Goal: Transaction & Acquisition: Purchase product/service

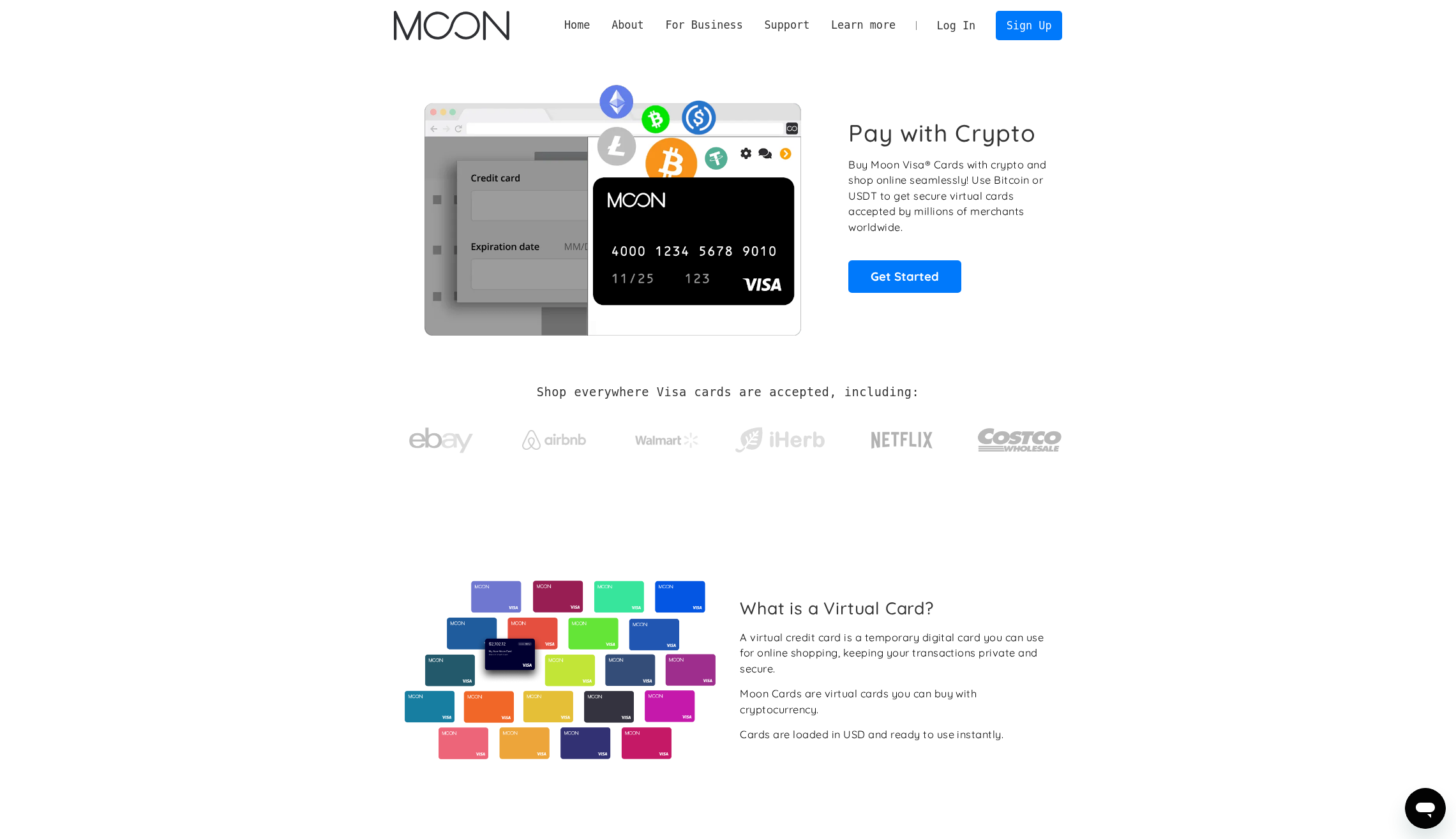
click at [954, 21] on link "Log In" at bounding box center [955, 25] width 60 height 28
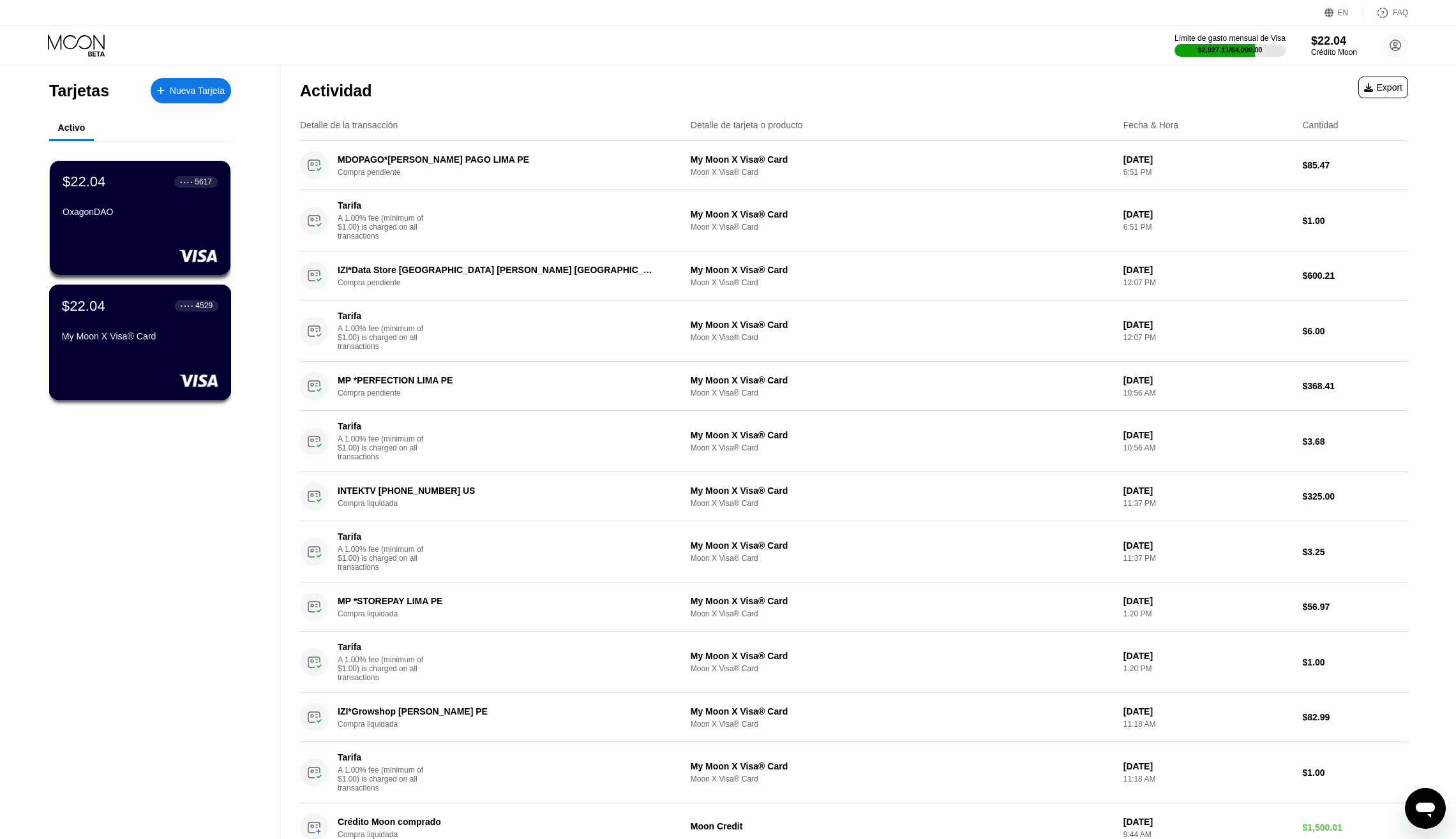
click at [119, 311] on div "$22.04 ● ● ● ● 4529" at bounding box center [140, 305] width 156 height 16
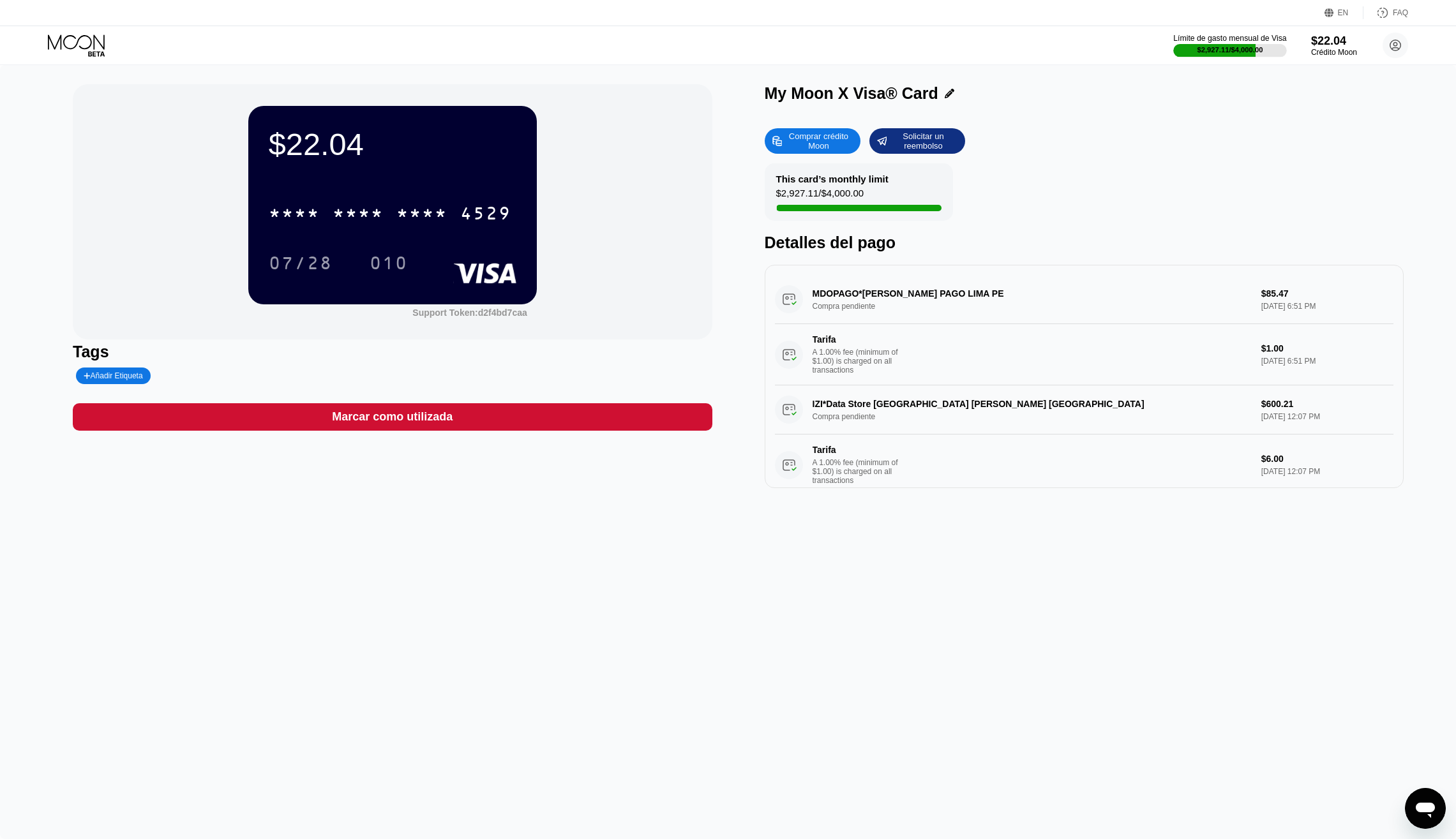
click at [1252, 51] on div "$2,927.11 / $4,000.00" at bounding box center [1230, 50] width 66 height 8
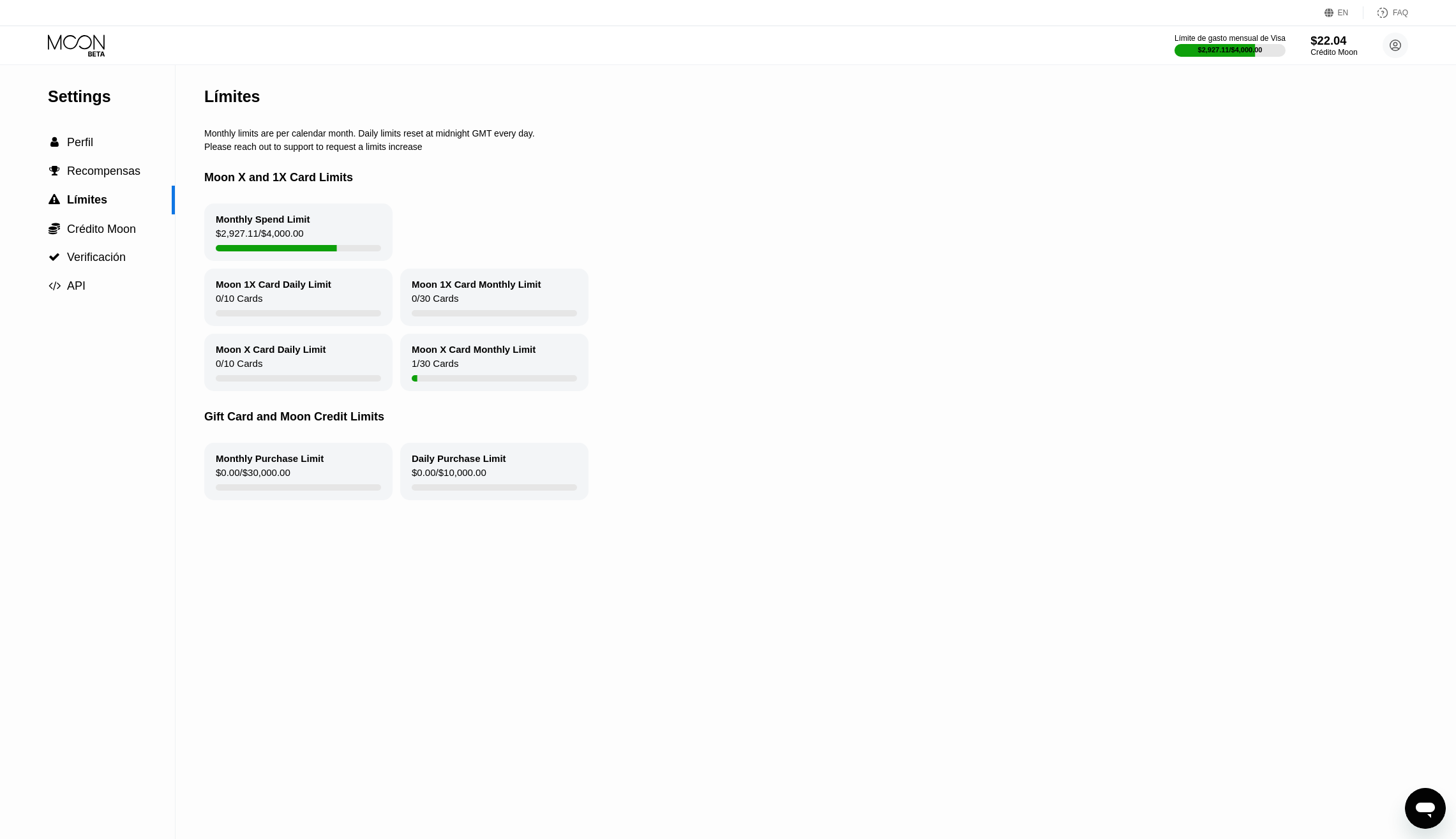
click at [1329, 42] on div "$22.04" at bounding box center [1333, 40] width 47 height 13
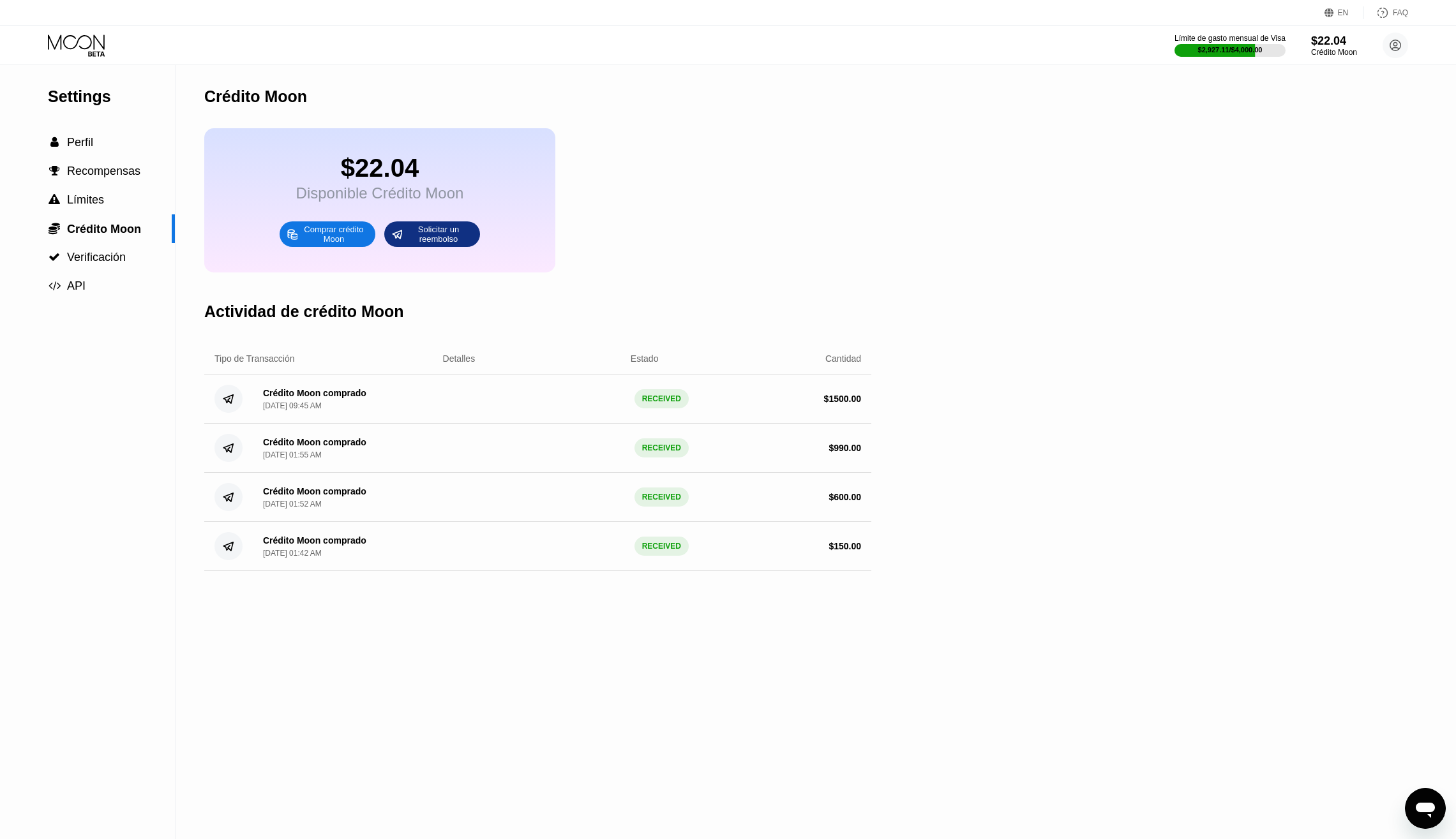
click at [310, 228] on div "Comprar crédito Moon" at bounding box center [334, 234] width 71 height 20
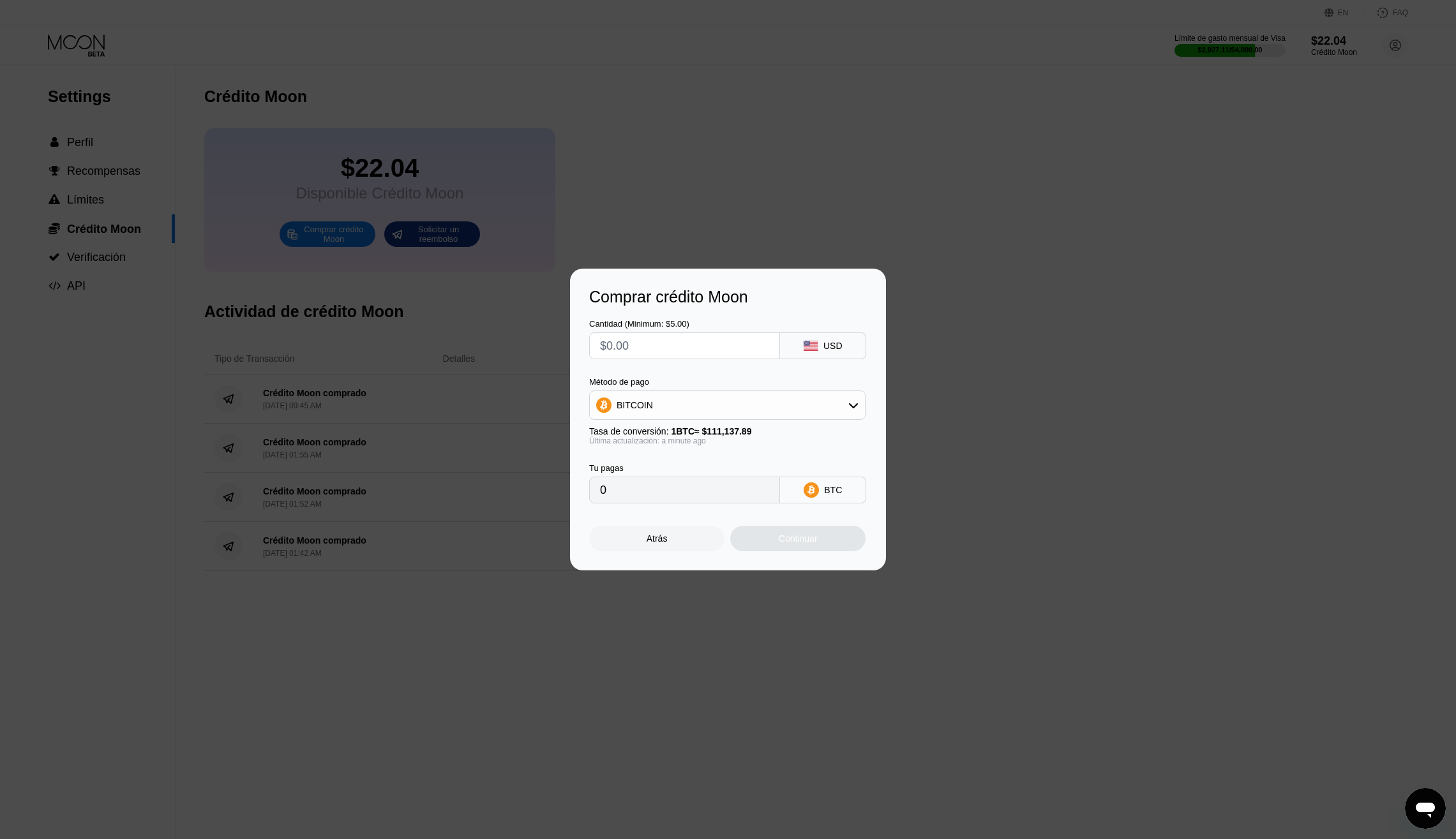
click at [638, 344] on input "text" at bounding box center [684, 345] width 169 height 26
click at [642, 403] on div "BITCOIN" at bounding box center [635, 405] width 36 height 10
click at [640, 463] on span "USDT on TRON" at bounding box center [652, 468] width 65 height 10
type input "0.00"
click at [650, 357] on input "text" at bounding box center [684, 345] width 169 height 26
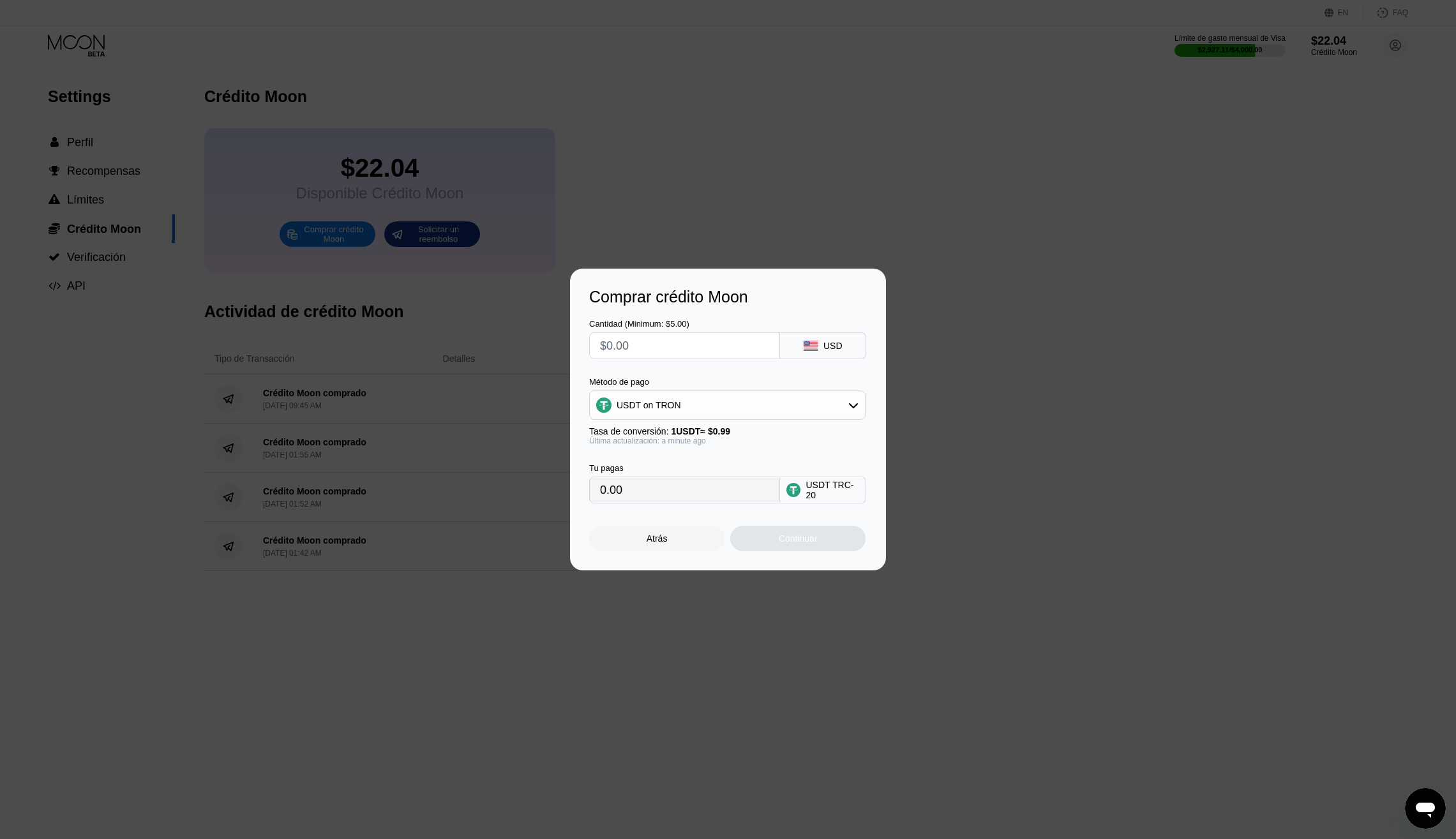
click at [144, 362] on div "Comprar crédito Moon Cantidad (Minimum: $5.00) USD Método de pago USDT on TRON …" at bounding box center [728, 420] width 1456 height 302
click at [661, 348] on input "text" at bounding box center [684, 345] width 169 height 26
type input "$9"
type input "9.09"
type input "$90"
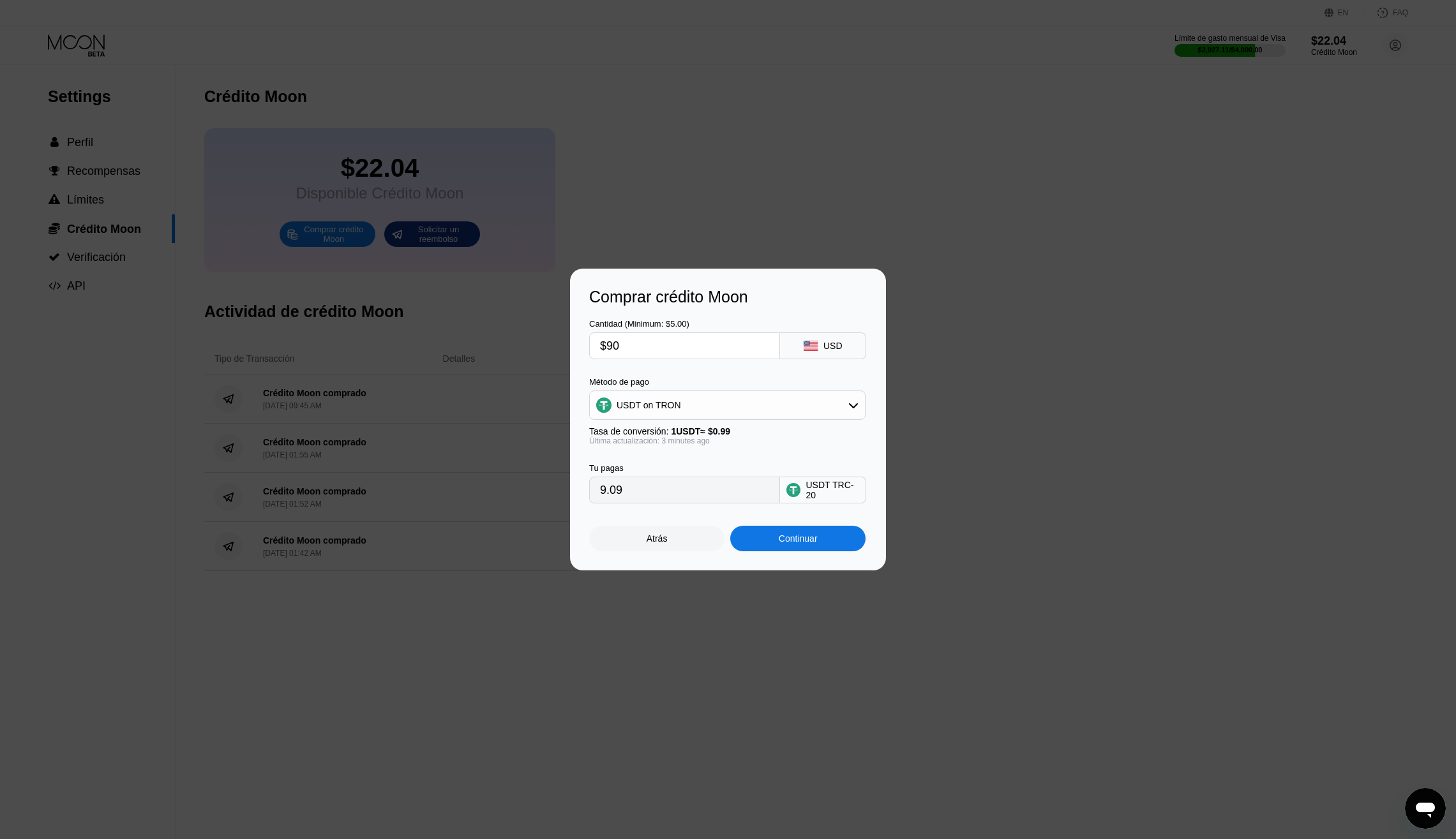
type input "90.91"
type input "$900"
type input "909.09"
type input "$90"
type input "90.91"
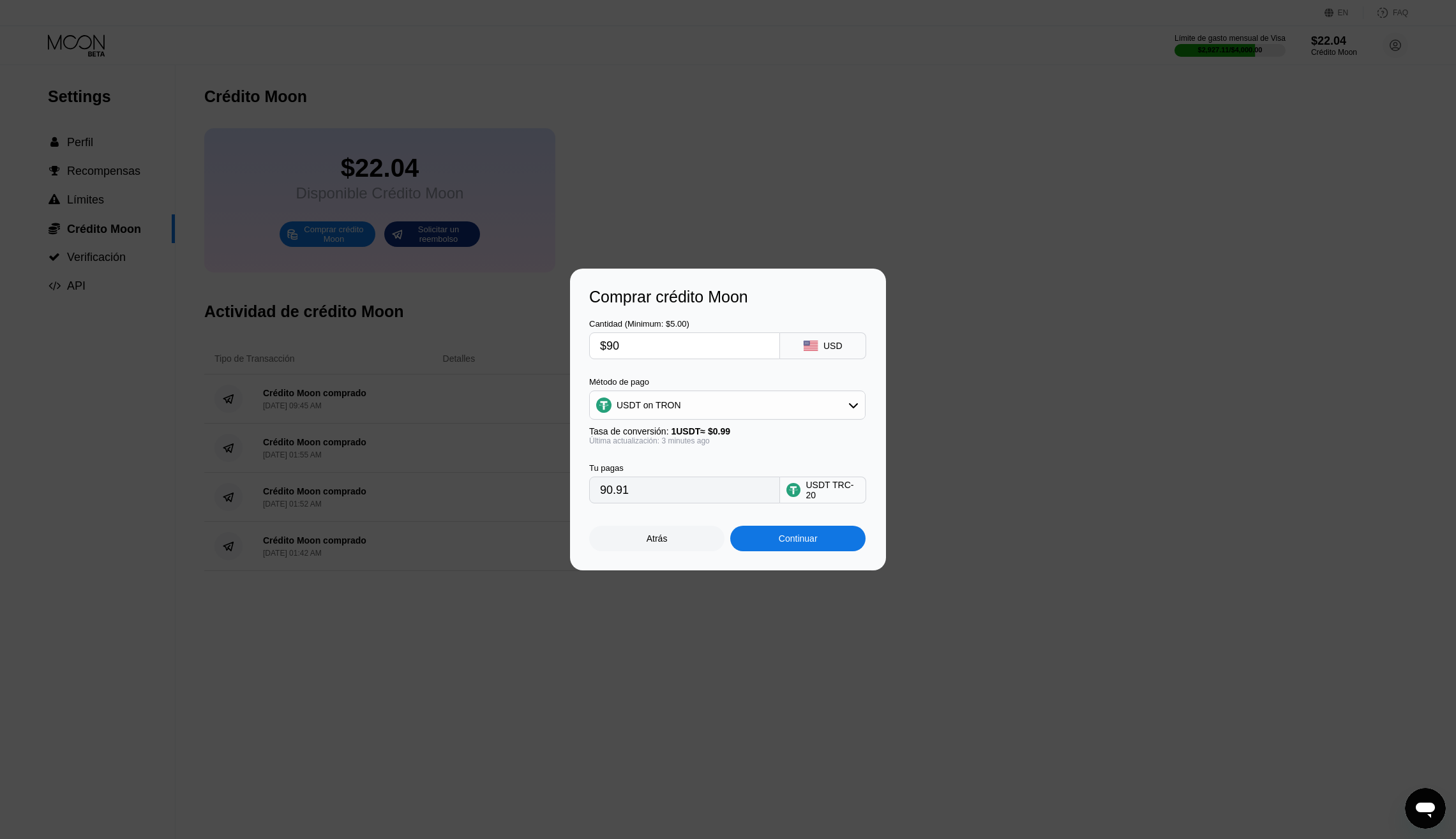
type input "$9"
type input "9.09"
type input "$92"
type input "92.93"
type input "$920"
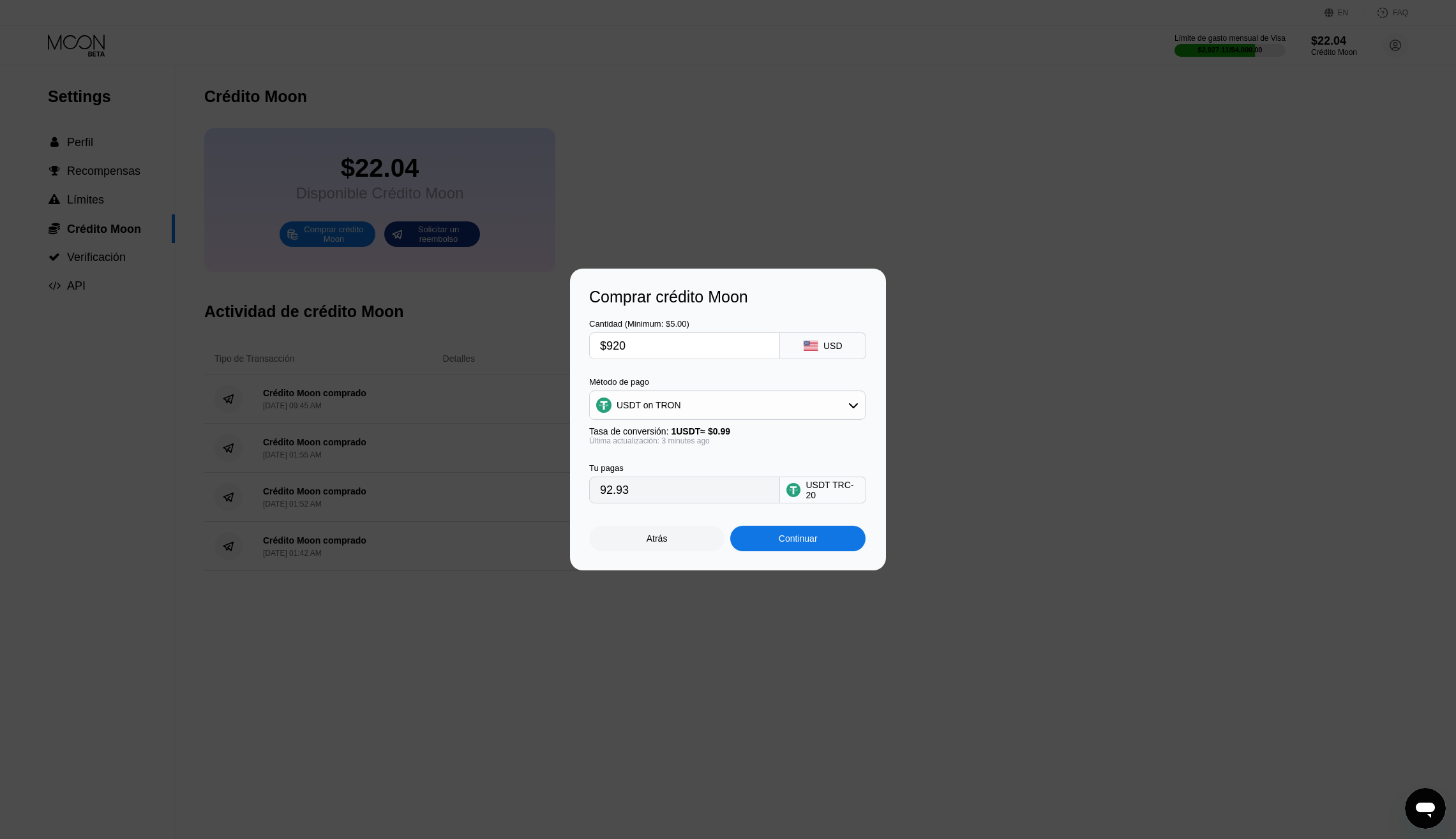
type input "929.29"
type input "$920"
click at [798, 543] on div "Continuar" at bounding box center [798, 539] width 39 height 10
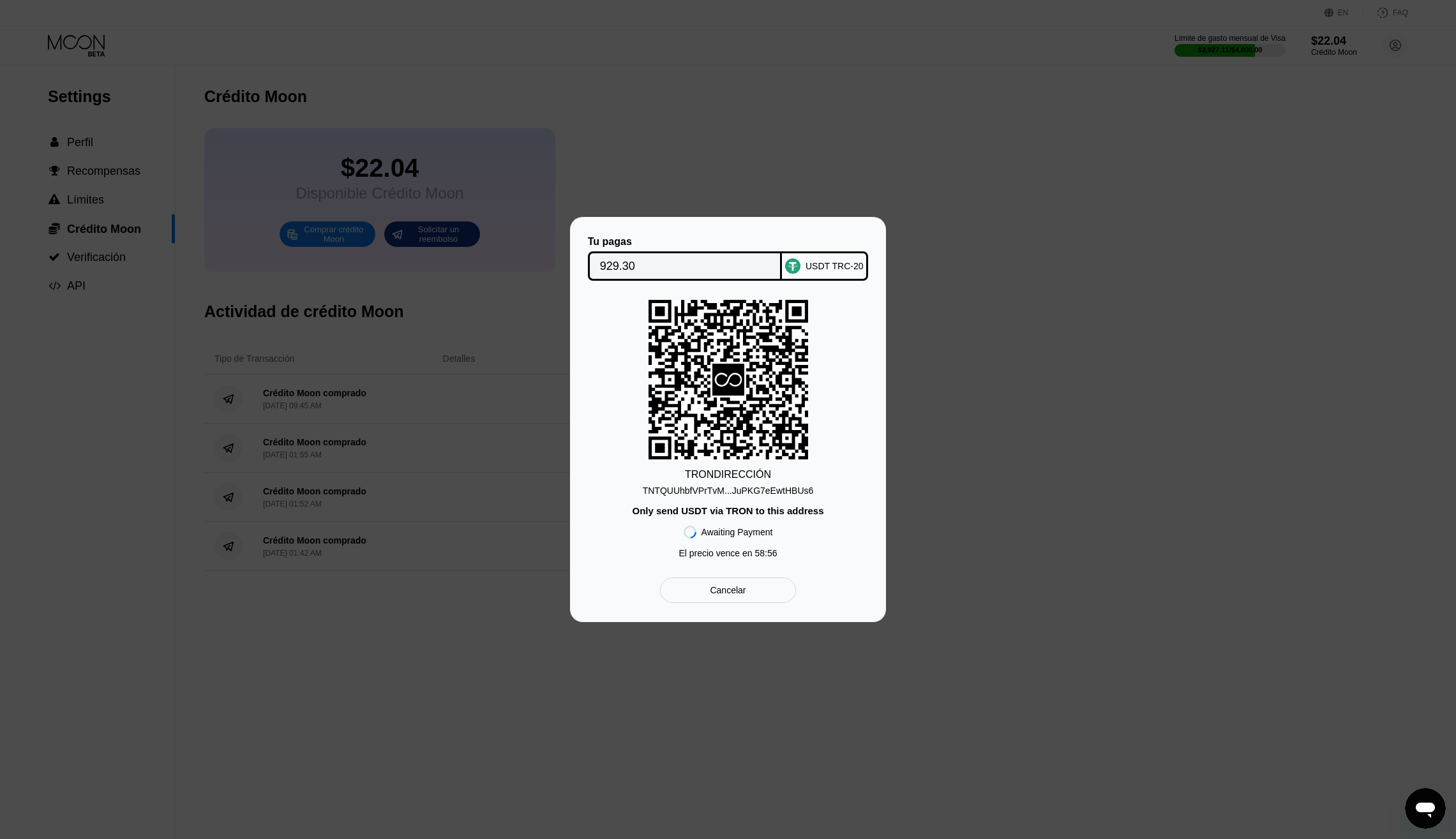
click at [802, 491] on div "TNTQUUhbfVPrTvM...JuPKG7eEwtHBUs6" at bounding box center [728, 490] width 171 height 10
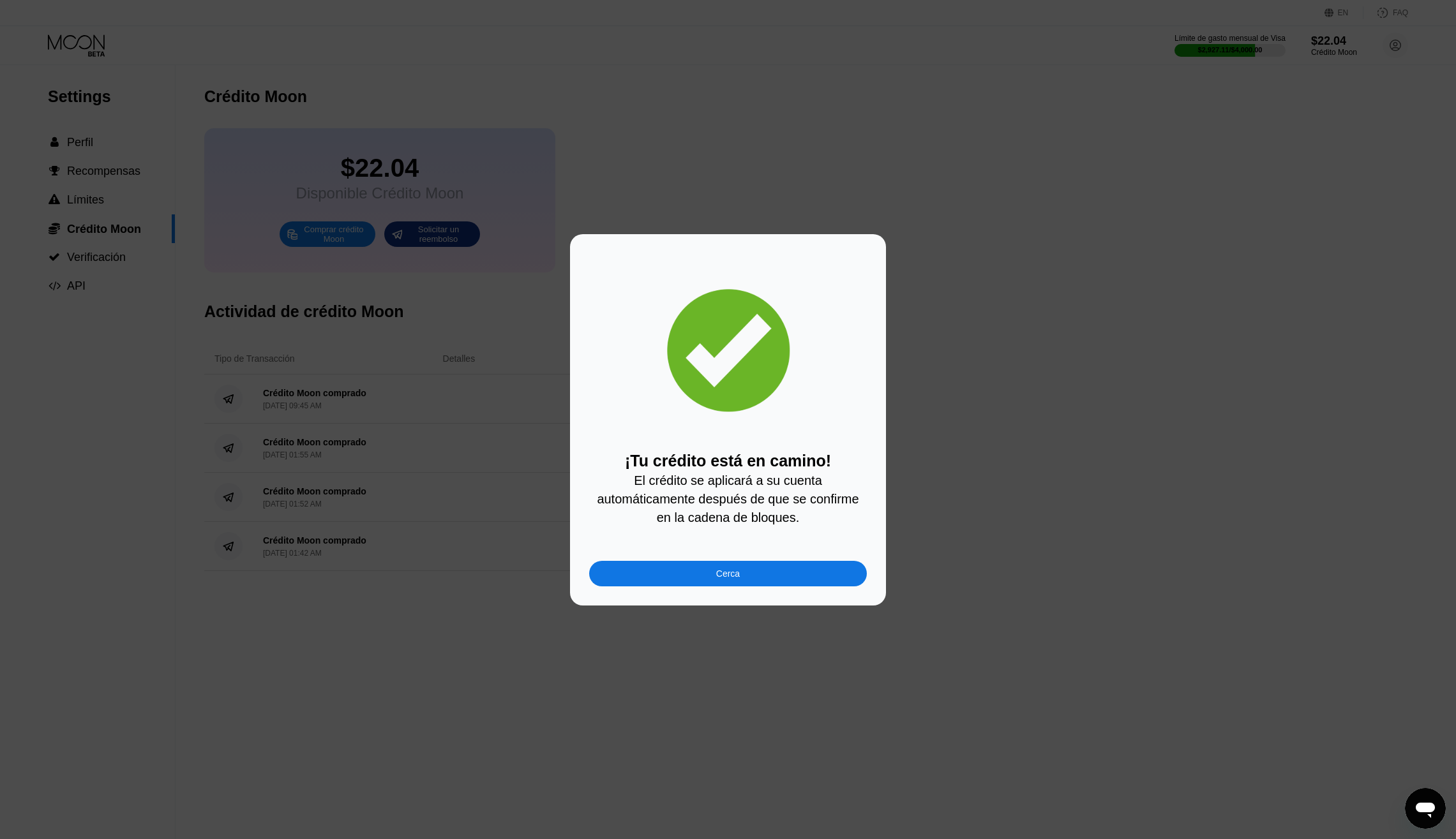
click at [775, 568] on div "Cerca" at bounding box center [728, 573] width 277 height 26
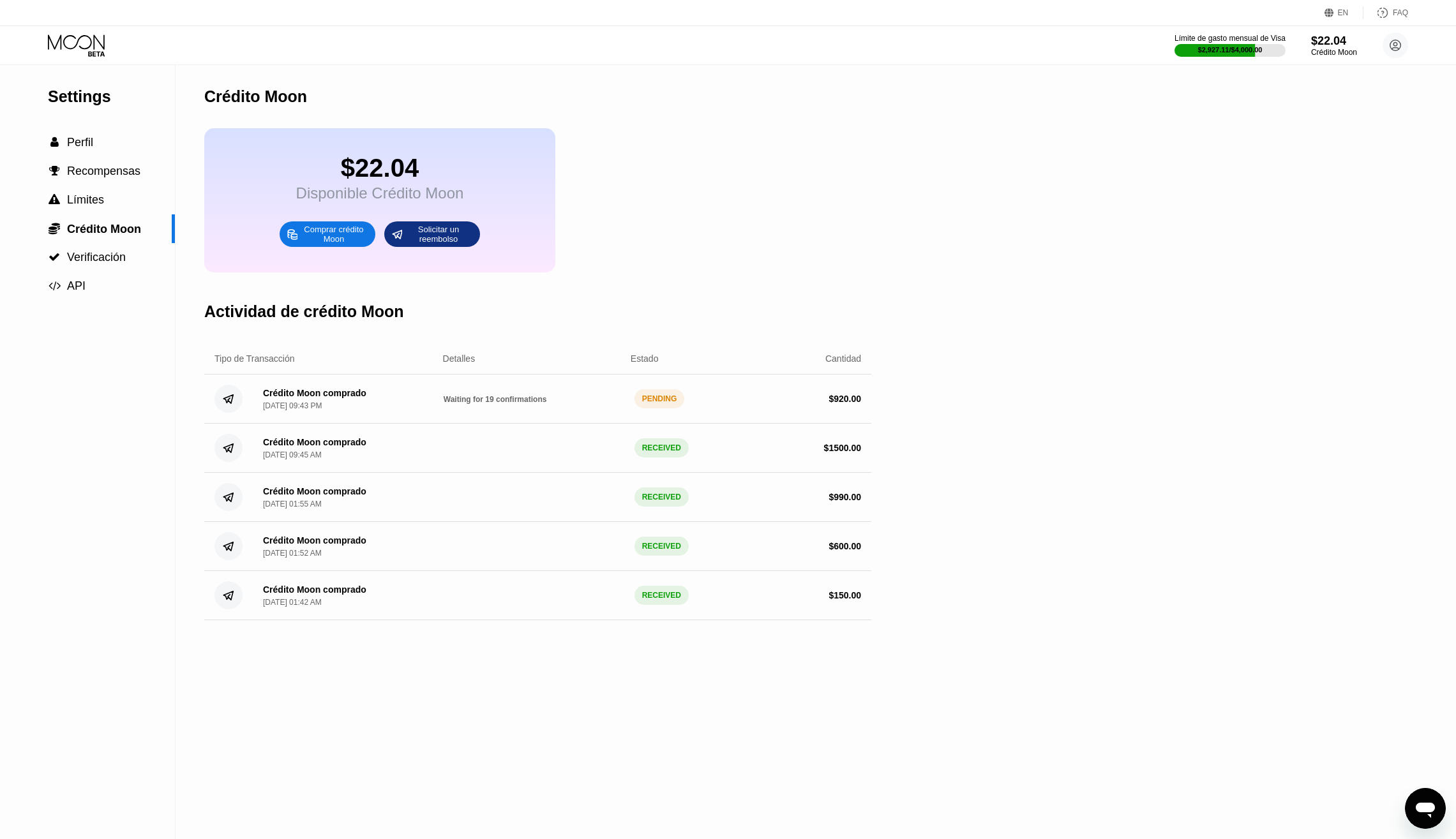
click at [683, 150] on div "$22.04 Disponible Crédito Moon Comprar crédito Moon Solicitar un reembolso" at bounding box center [538, 200] width 667 height 144
click at [92, 51] on icon at bounding box center [77, 45] width 59 height 22
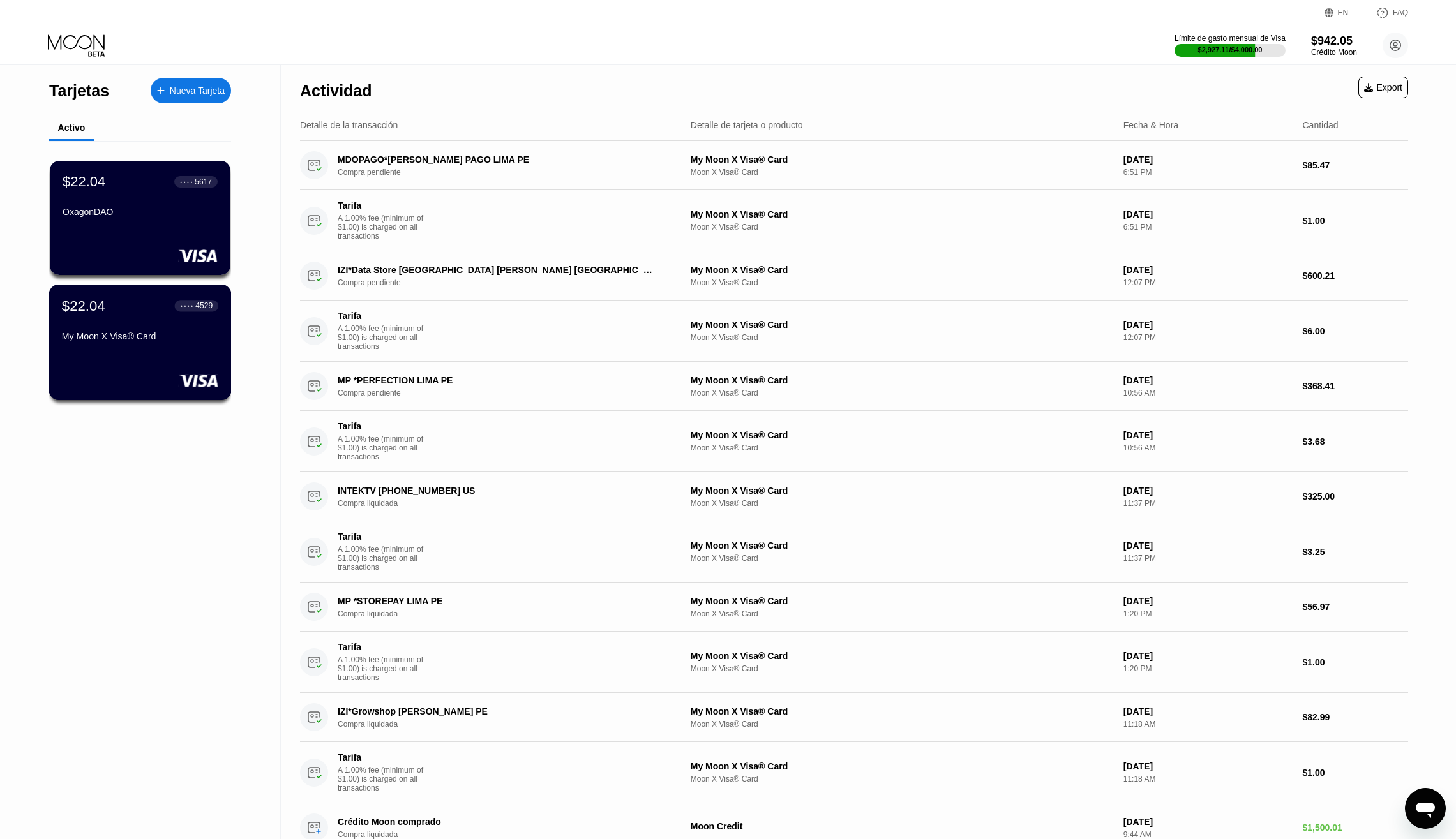
click at [152, 320] on div "$22.04 ● ● ● ● 4529 My Moon X Visa® Card" at bounding box center [140, 322] width 156 height 50
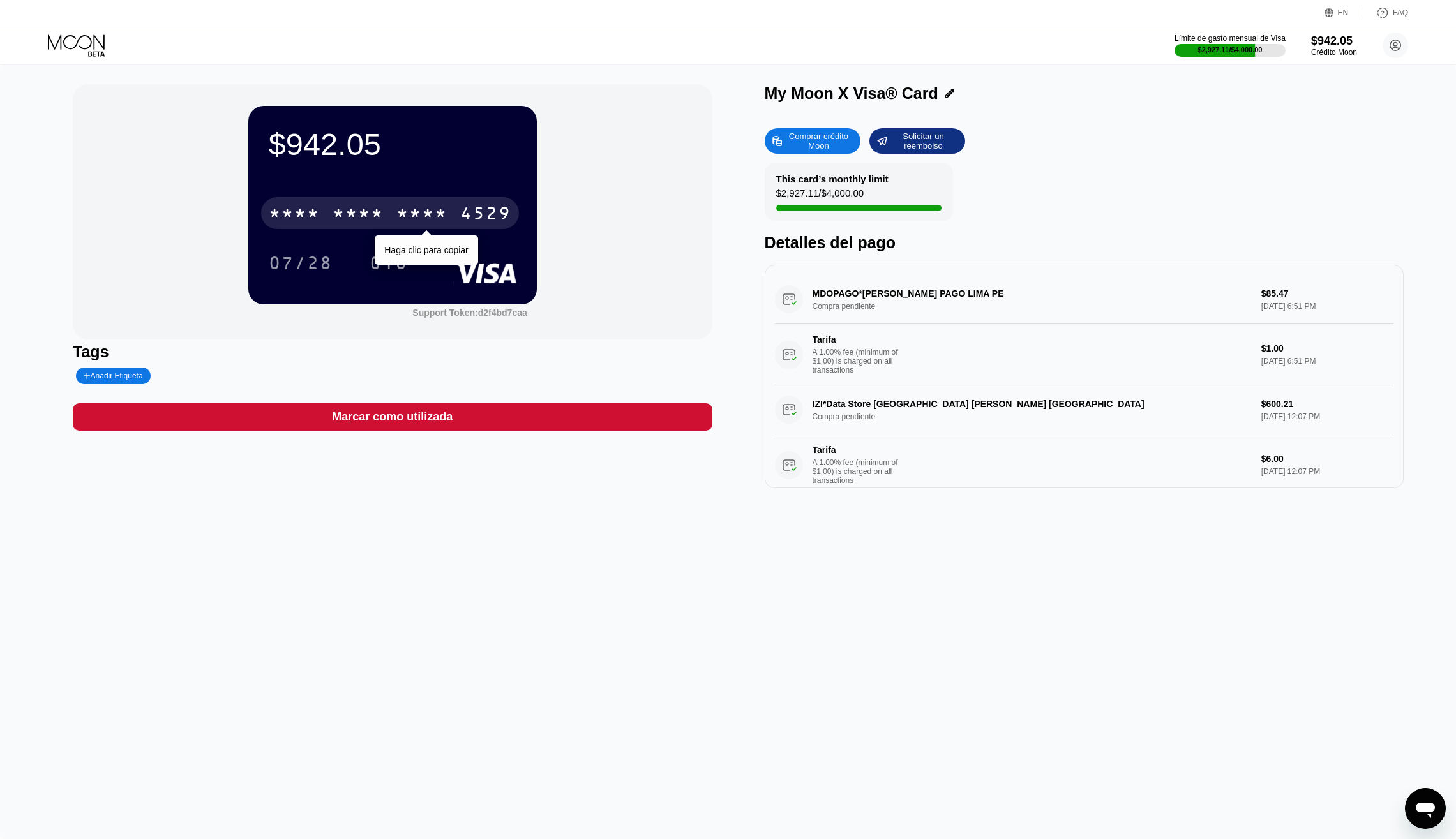
click at [325, 211] on div "* * * * * * * * * * * * 4529" at bounding box center [390, 213] width 257 height 31
click at [570, 549] on div "$942.05 4513 6500 2426 4529 07/28 010 Support Token: d2f4bd7caa Tags Añadir Eti…" at bounding box center [728, 452] width 1456 height 774
